Goal: Information Seeking & Learning: Learn about a topic

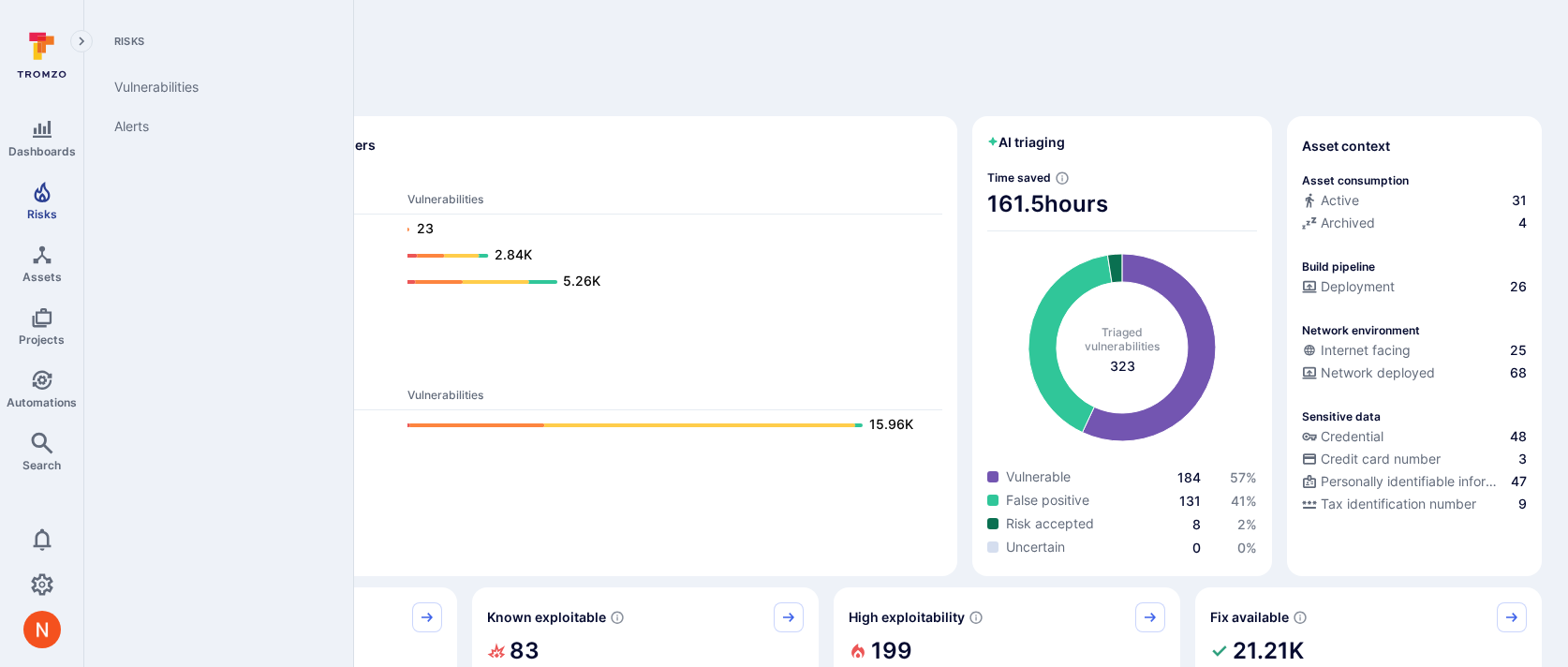
click at [28, 210] on span "Risks" at bounding box center [41, 214] width 30 height 14
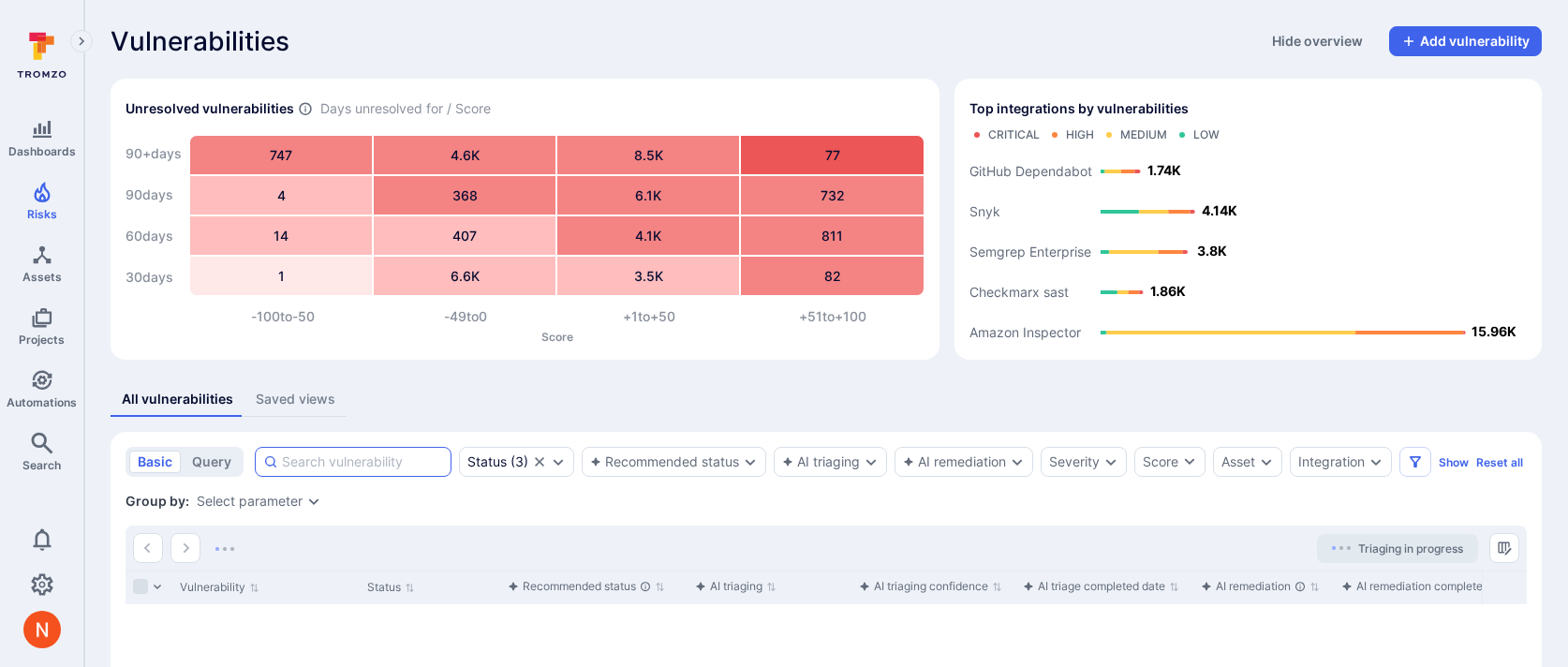
click at [348, 464] on input at bounding box center [362, 461] width 161 height 18
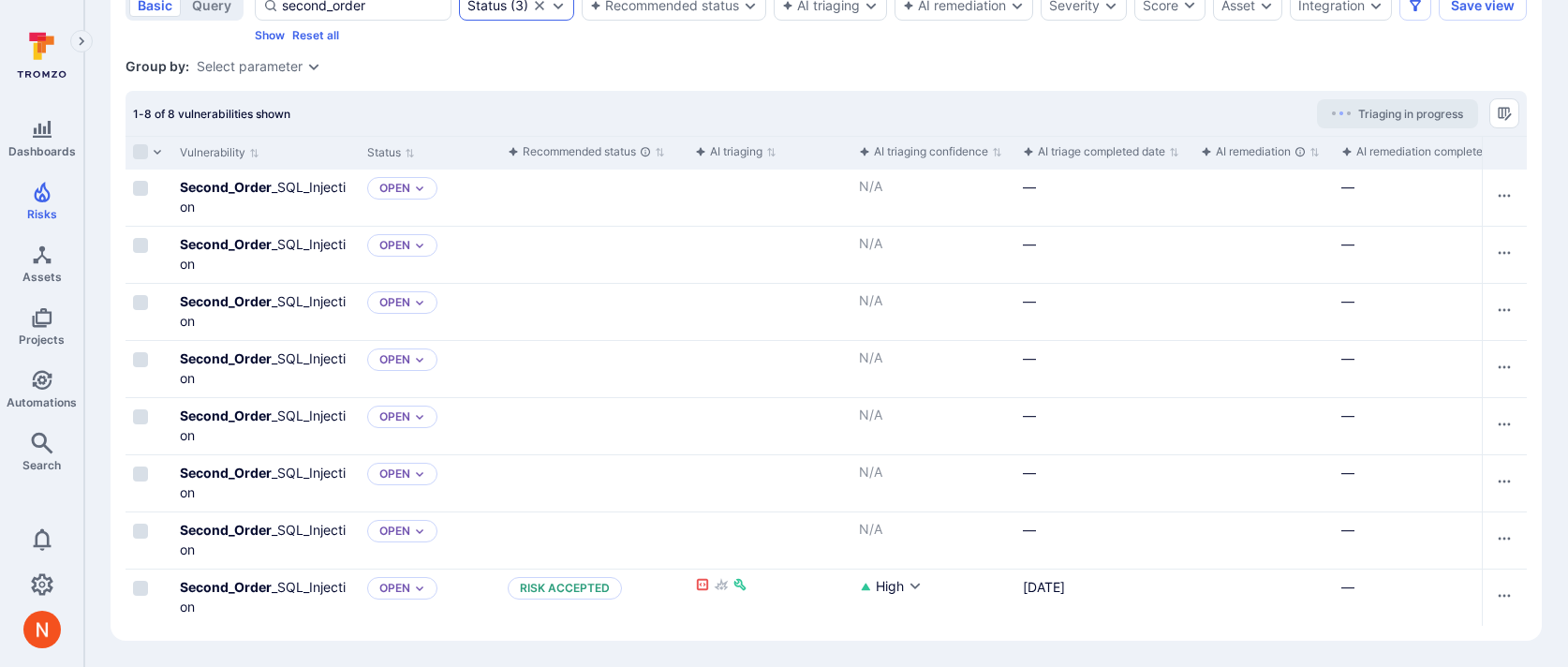
scroll to position [472, 0]
type input "second_order"
click at [242, 591] on b "Second_Order" at bounding box center [225, 587] width 92 height 16
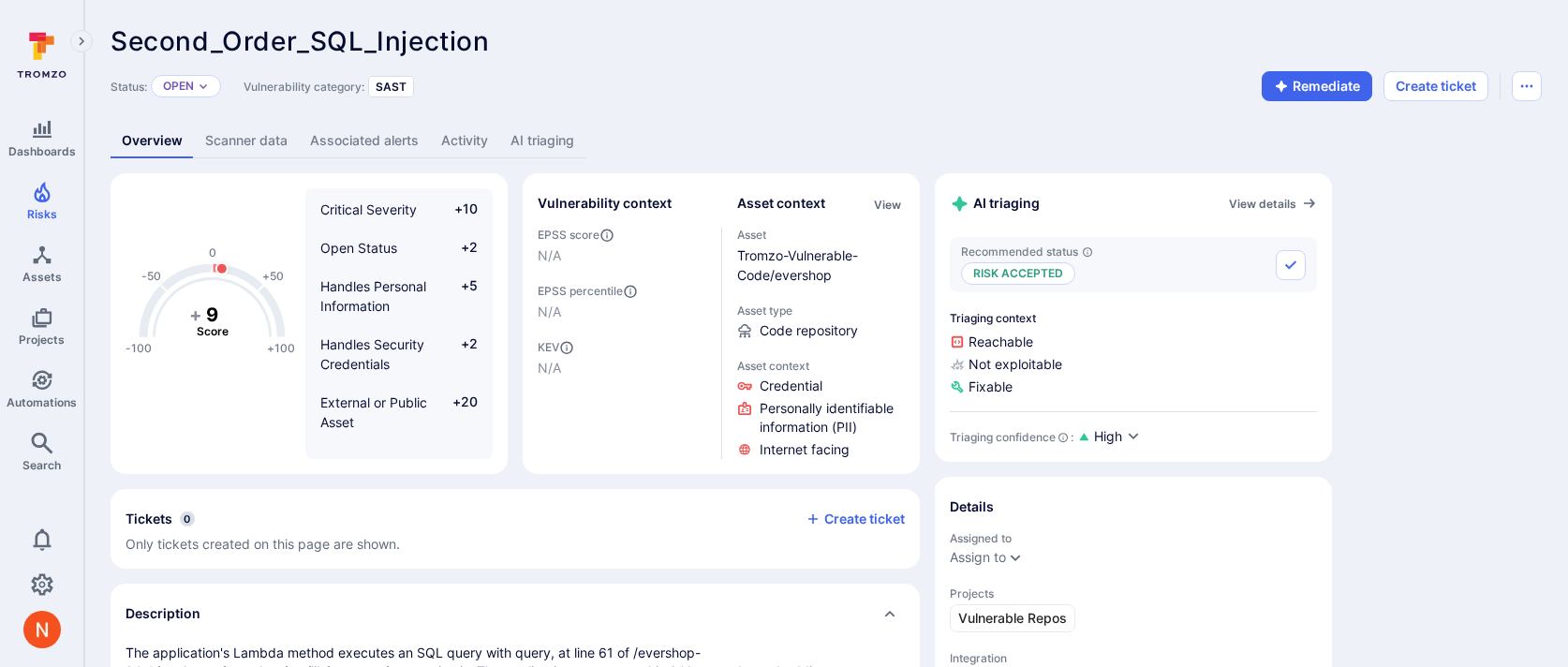
click at [555, 146] on link "AI triaging" at bounding box center [542, 141] width 86 height 35
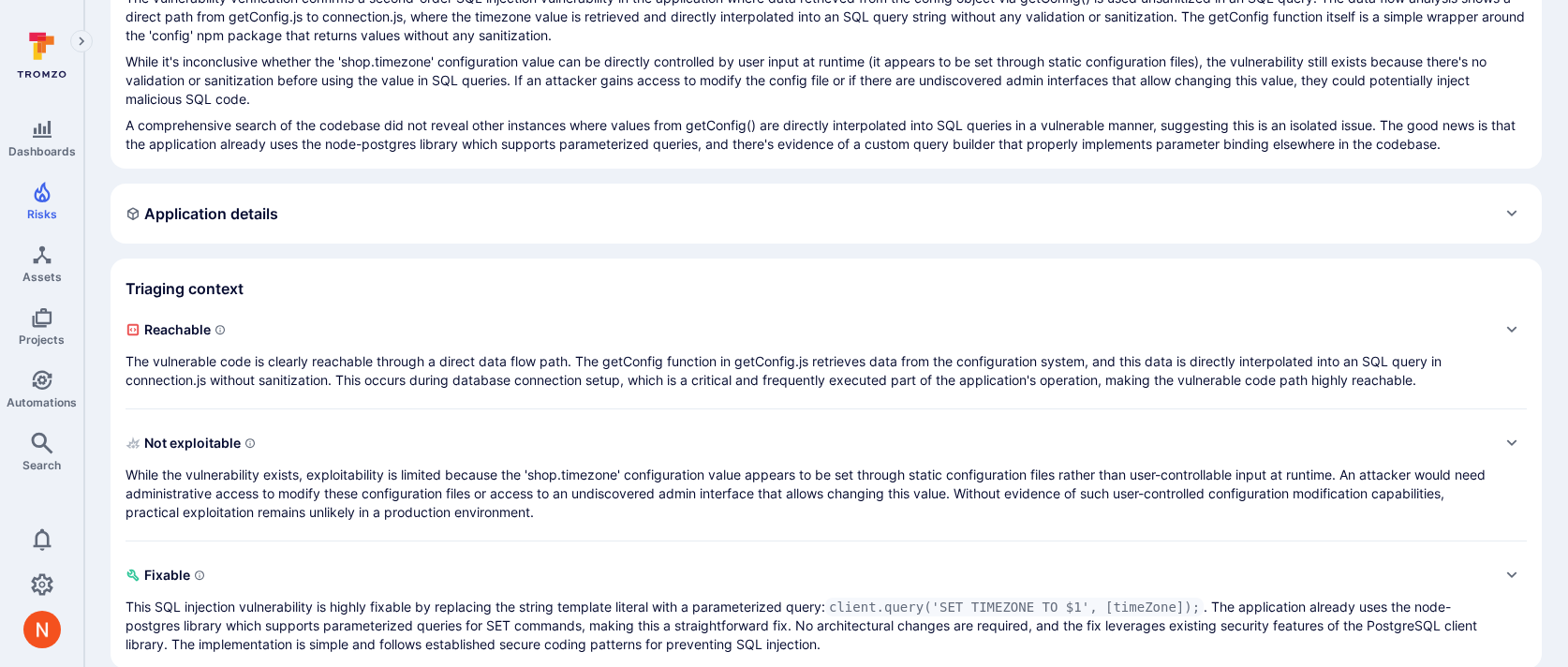
scroll to position [264, 0]
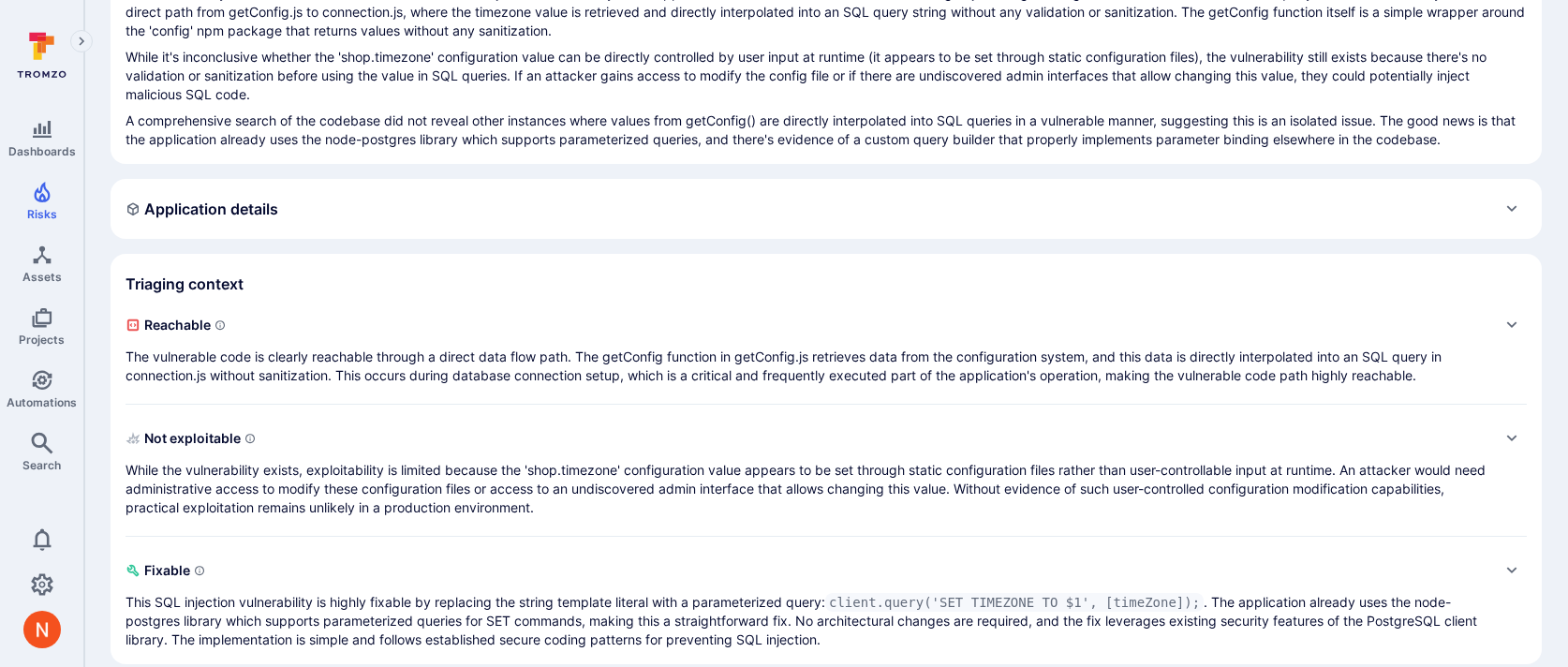
click at [675, 349] on p "The vulnerable code is clearly reachable through a direct data flow path. The g…" at bounding box center [808, 366] width 1364 height 38
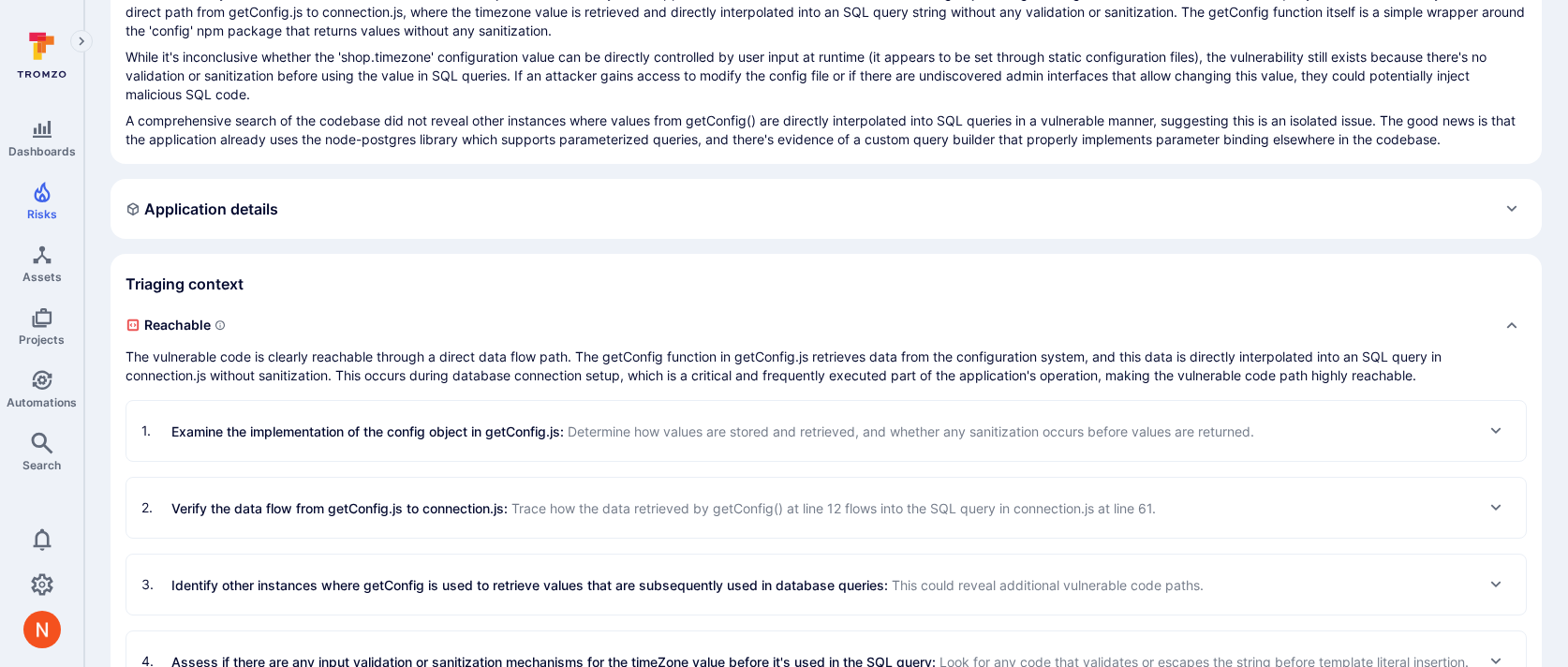
click at [561, 441] on div "1 . Examine the implementation of the config object in getConfig.js : Determine…" at bounding box center [698, 431] width 1113 height 30
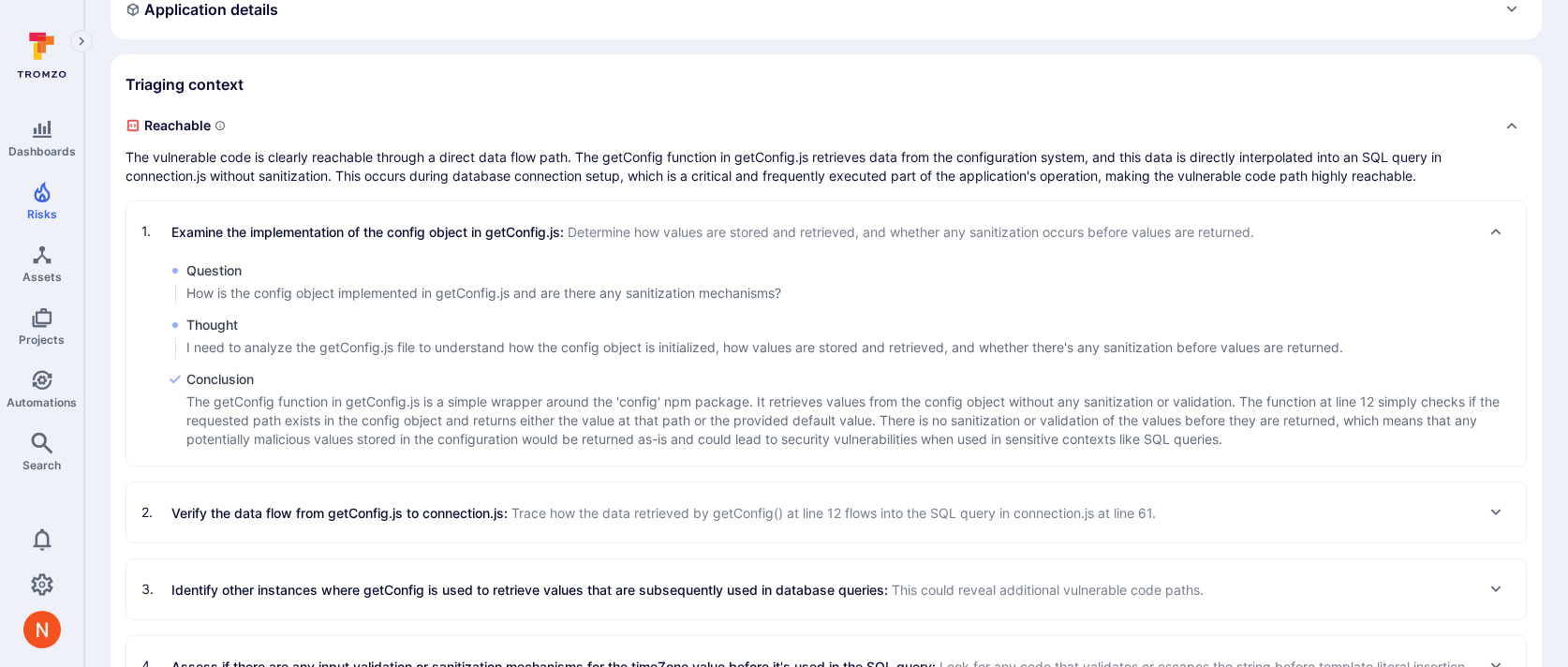
scroll to position [662, 0]
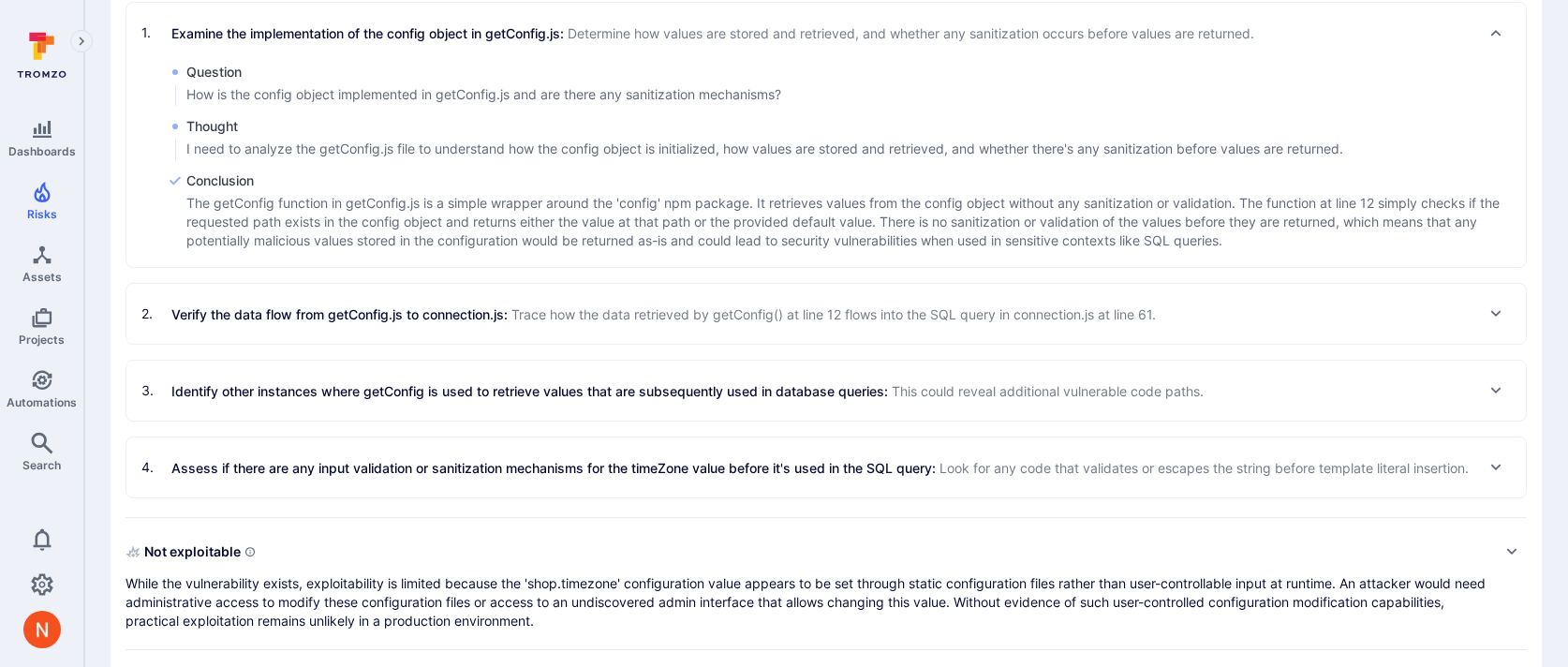
click at [565, 312] on span "Trace how the data retrieved by getConfig() at line 12 flows into the SQL query…" at bounding box center [834, 314] width 645 height 16
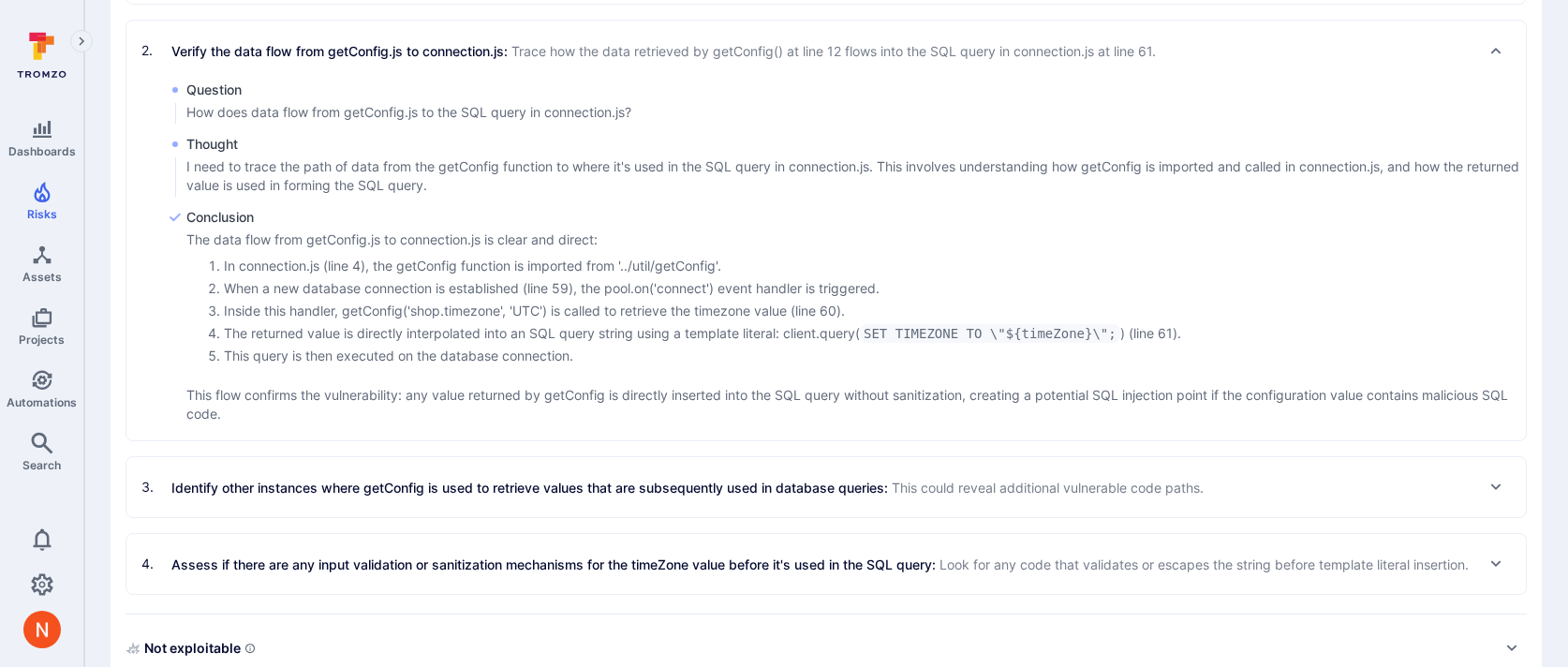
click at [564, 492] on p "Identify other instances where getConfig is used to retrieve values that are su…" at bounding box center [688, 487] width 1032 height 19
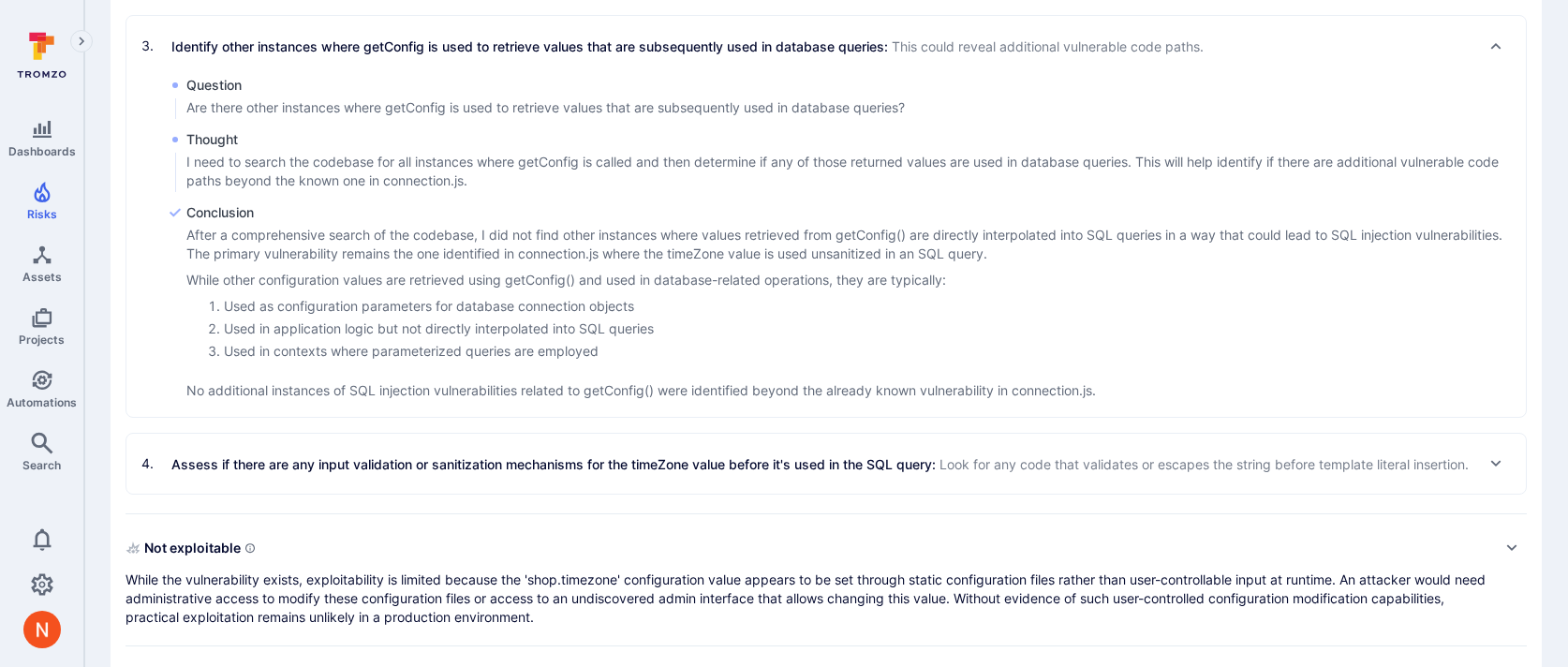
scroll to position [1384, 0]
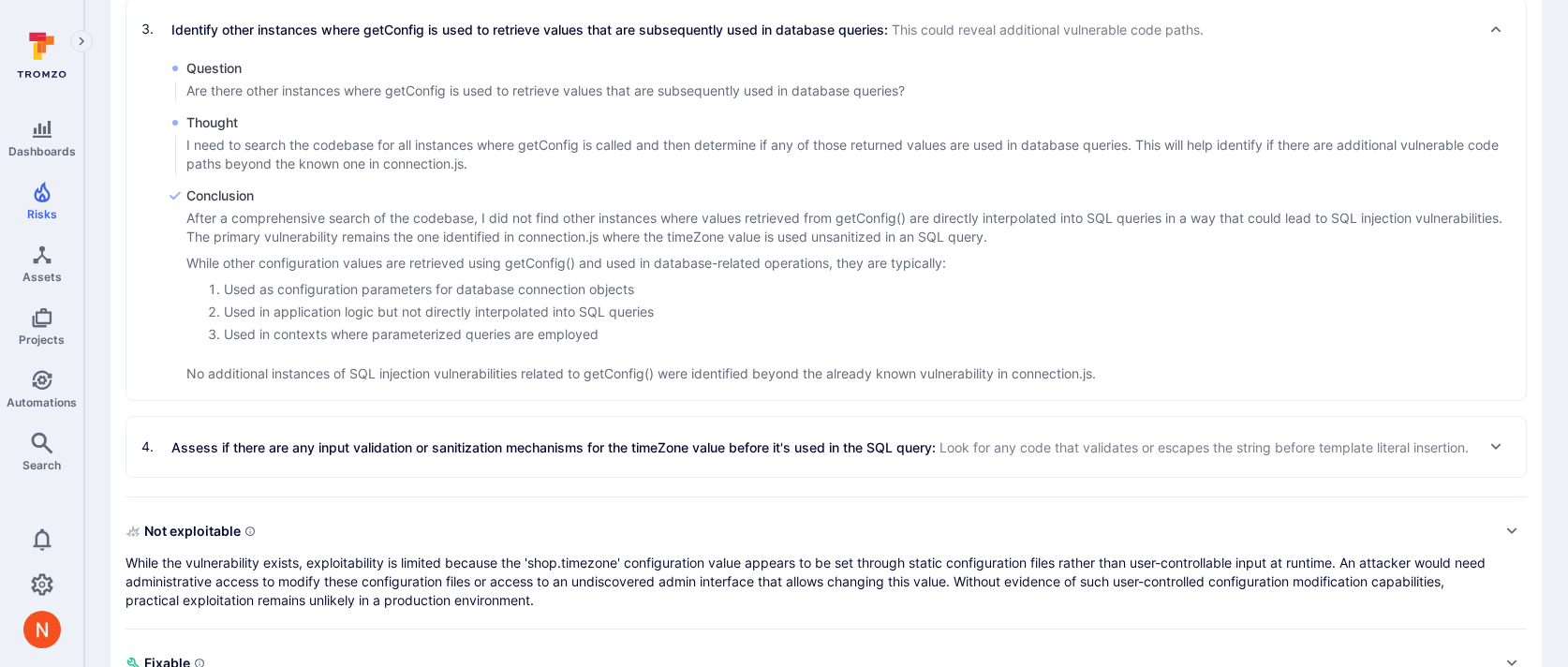
click at [567, 442] on p "Assess if there are any input validation or sanitization mechanisms for the tim…" at bounding box center [820, 447] width 1298 height 19
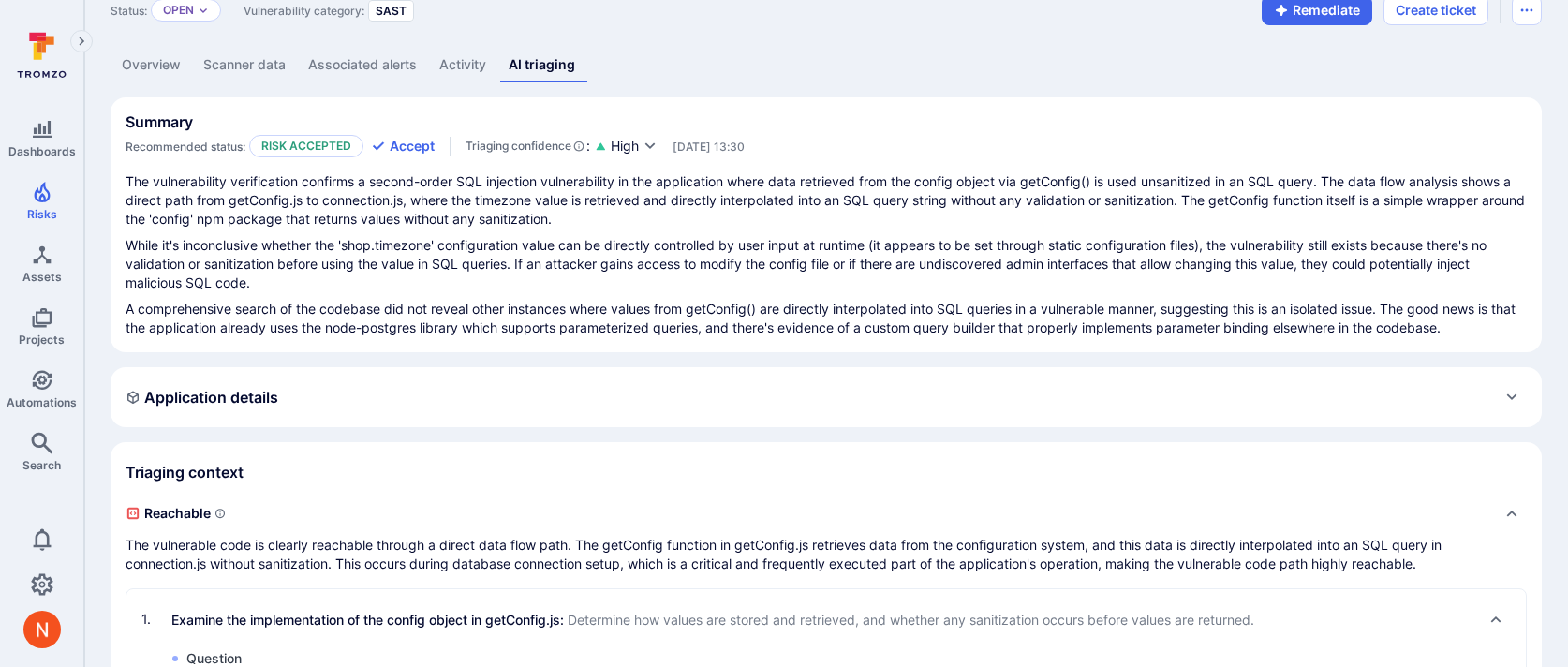
scroll to position [0, 0]
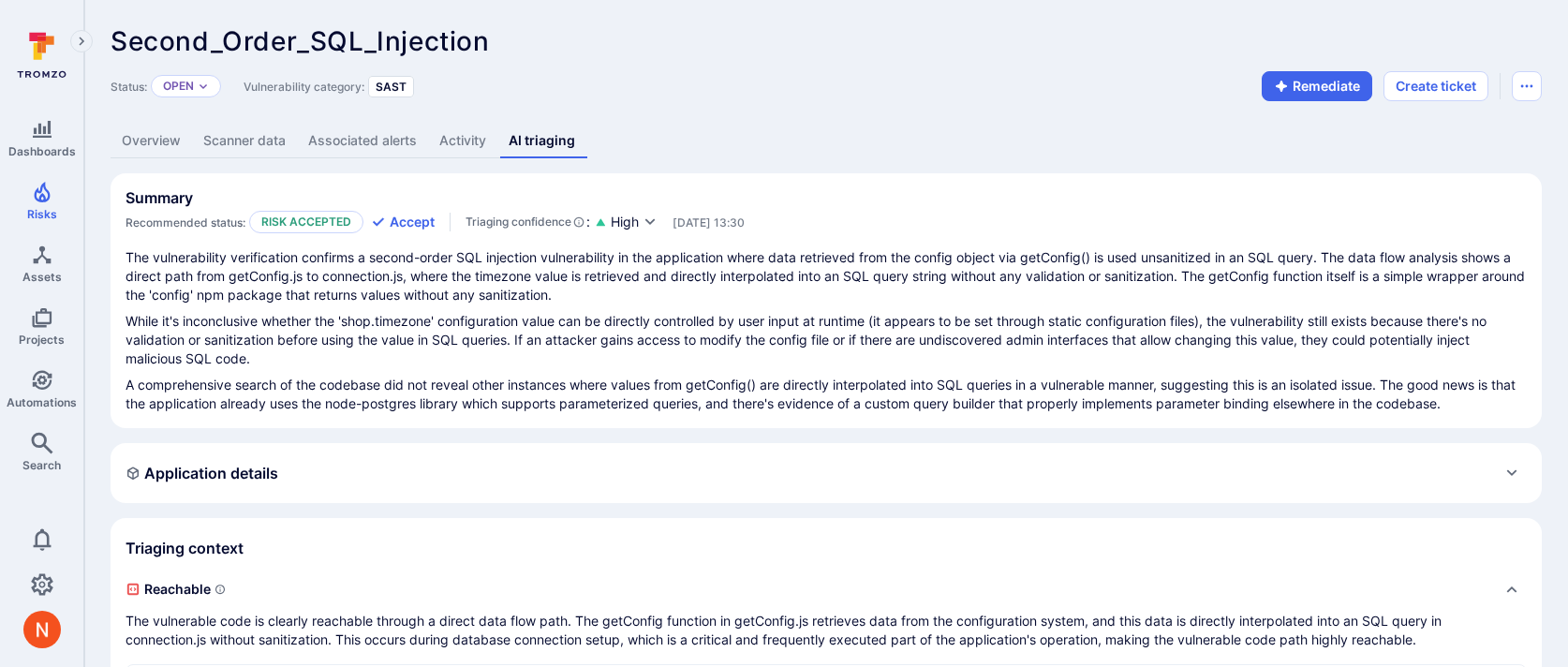
click at [851, 90] on div "Status: Open Vulnerability category: SAST Remediate Create ticket" at bounding box center [827, 86] width 1432 height 30
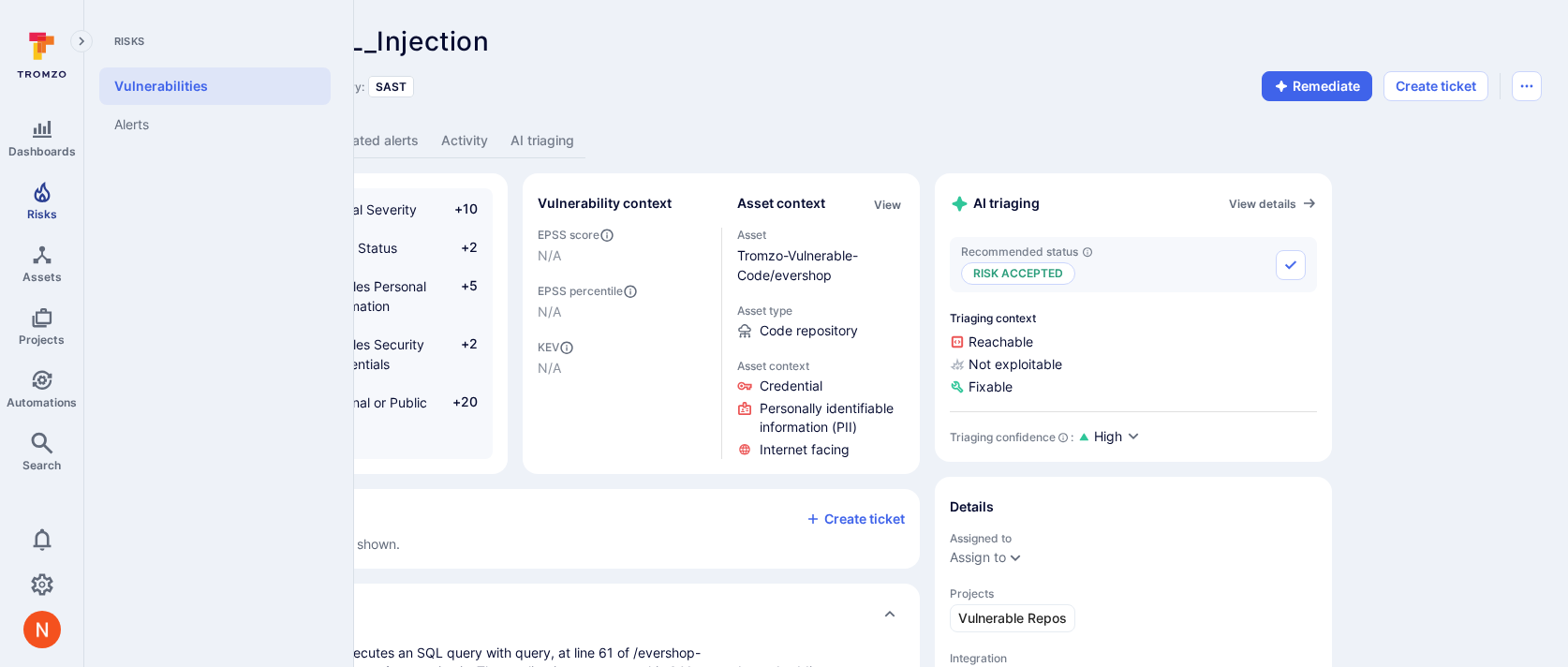
click at [26, 203] on link "Risks" at bounding box center [41, 201] width 83 height 55
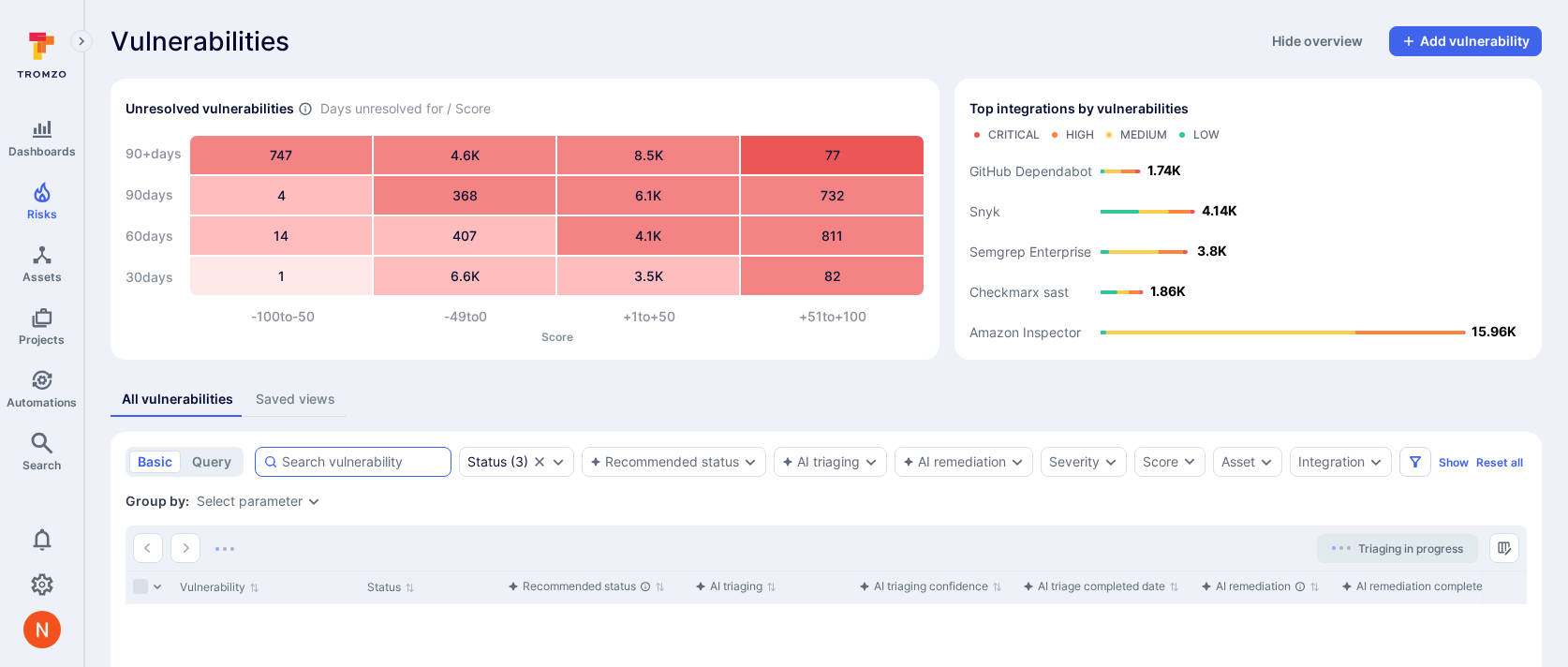
click at [278, 466] on div at bounding box center [353, 461] width 197 height 30
click at [282, 466] on input at bounding box center [362, 461] width 161 height 18
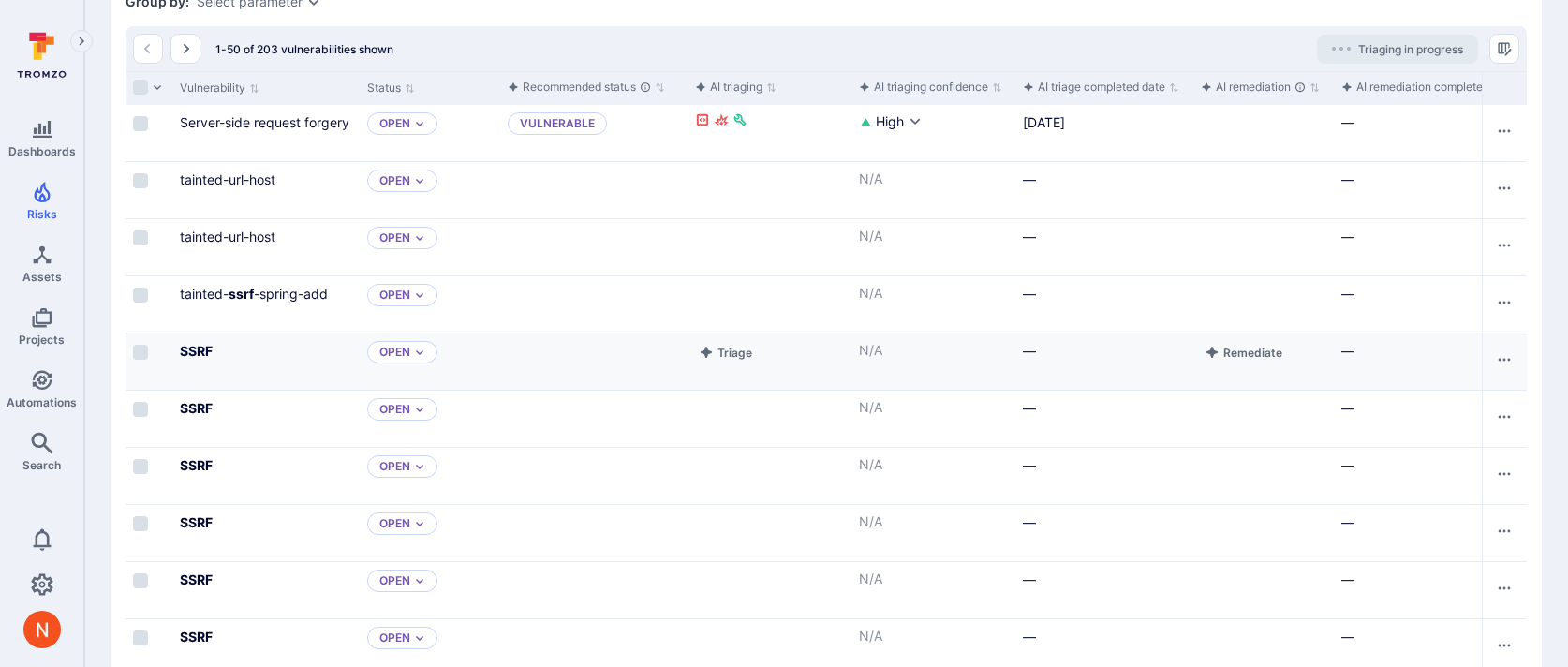
scroll to position [569, 0]
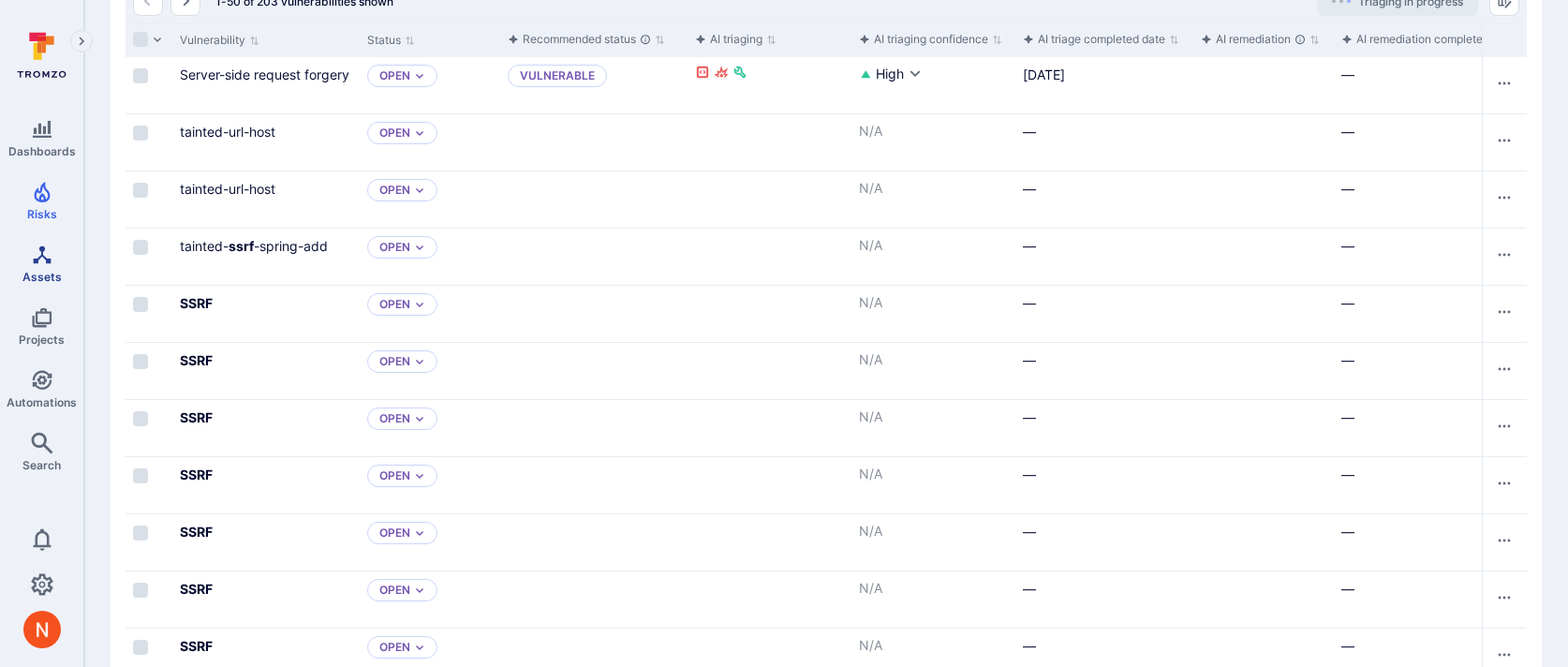
type input "ssrf"
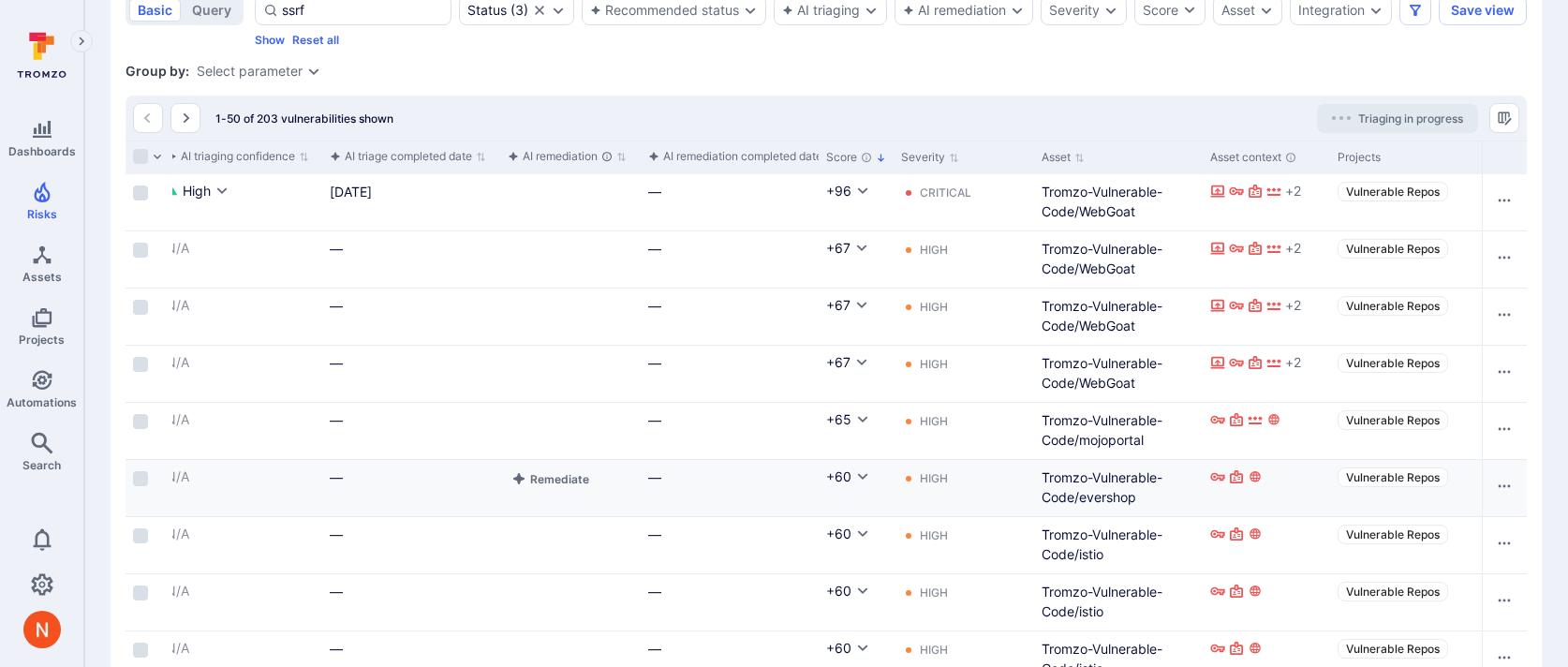
scroll to position [0, 0]
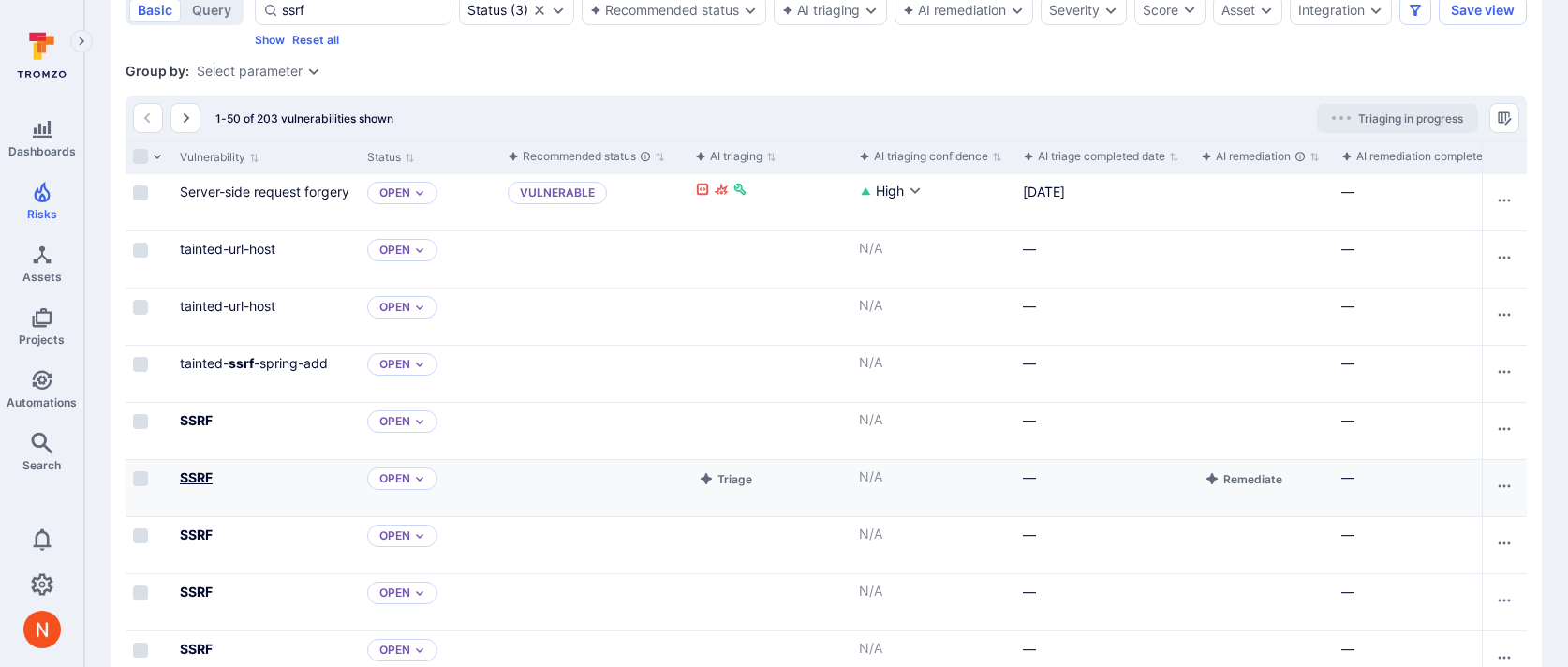
click at [203, 486] on b "SSRF" at bounding box center [196, 477] width 33 height 16
